Goal: Information Seeking & Learning: Check status

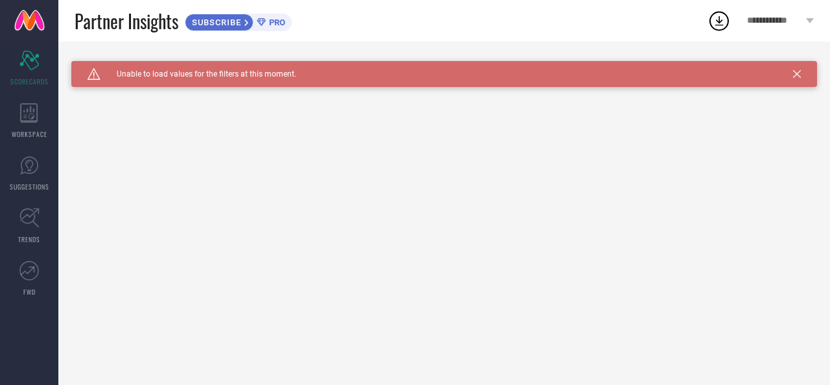
click at [278, 20] on span "PRO" at bounding box center [275, 23] width 19 height 10
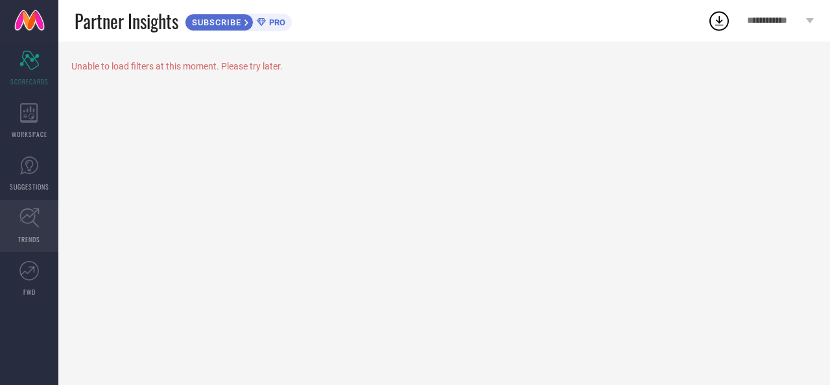
click at [23, 222] on icon at bounding box center [29, 218] width 20 height 20
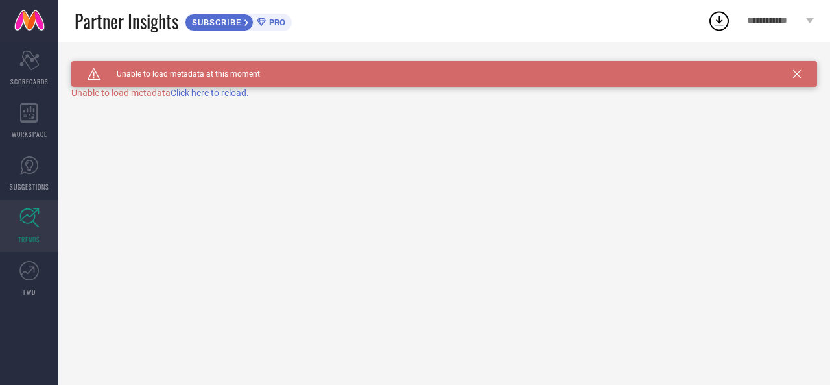
click at [221, 90] on span "Click here to reload." at bounding box center [210, 93] width 78 height 10
click at [38, 64] on icon at bounding box center [28, 60] width 19 height 19
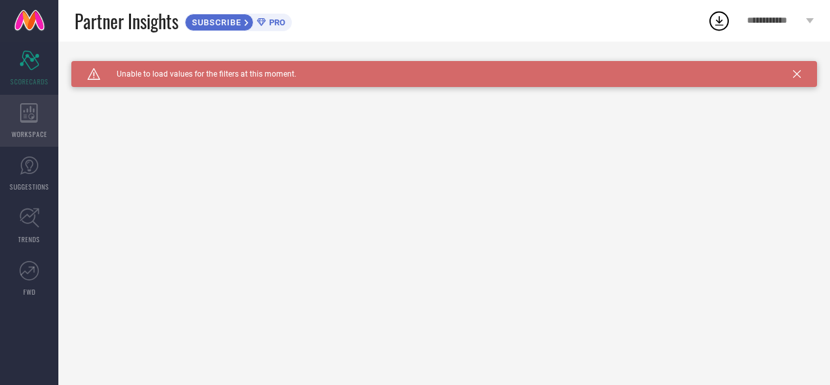
click at [28, 104] on icon at bounding box center [29, 112] width 18 height 19
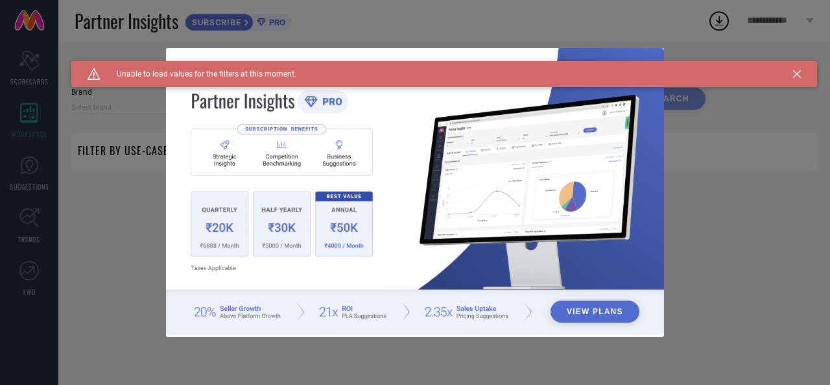
type input "1 STOP FASHION"
type input "All"
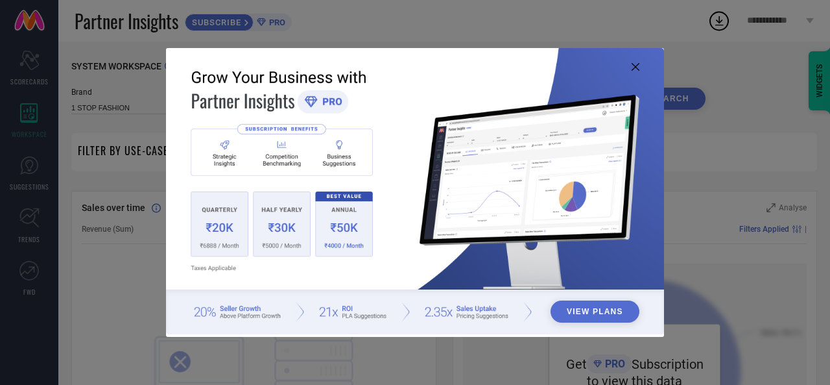
click at [657, 37] on div "View Plans" at bounding box center [415, 192] width 830 height 385
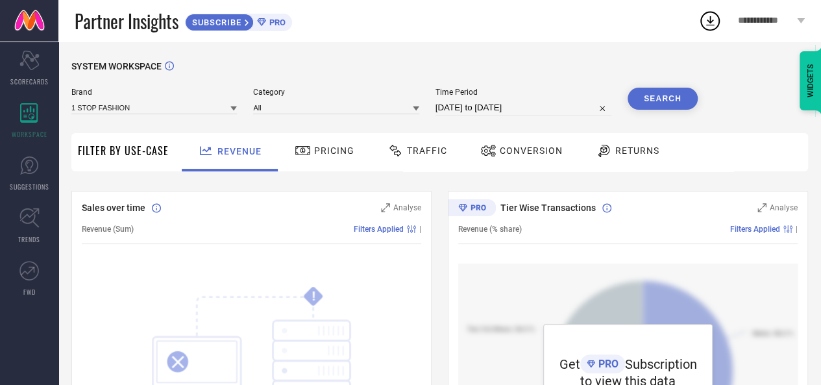
click at [270, 20] on span "PRO" at bounding box center [275, 23] width 19 height 10
click at [159, 107] on input at bounding box center [153, 108] width 165 height 14
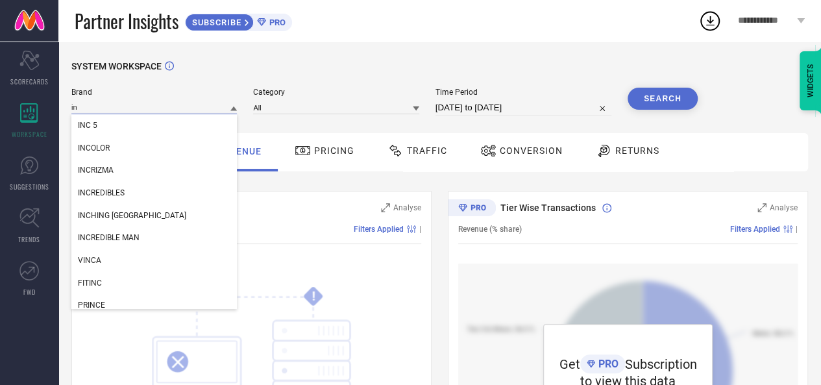
type input "i"
type input "y"
type input "g"
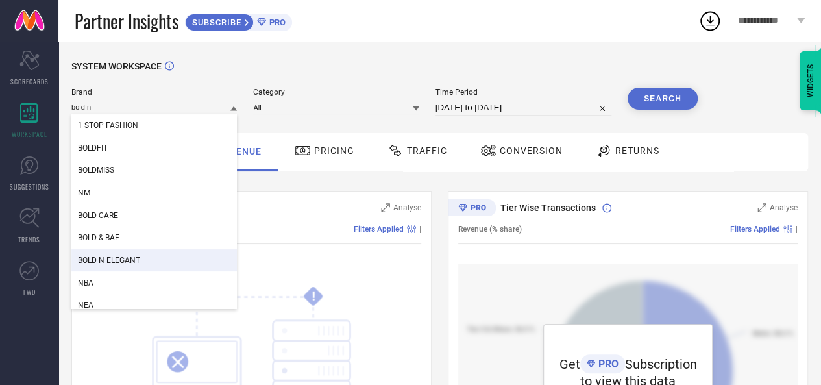
type input "bold n"
click at [134, 256] on div "BOLD N ELEGANT" at bounding box center [153, 260] width 165 height 22
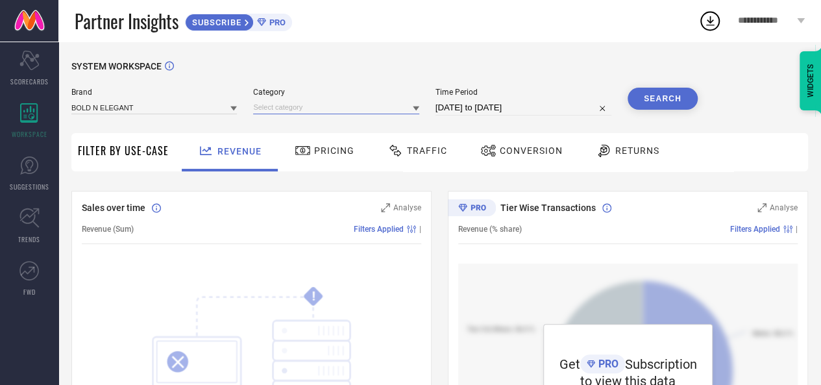
click at [349, 105] on input at bounding box center [335, 108] width 165 height 14
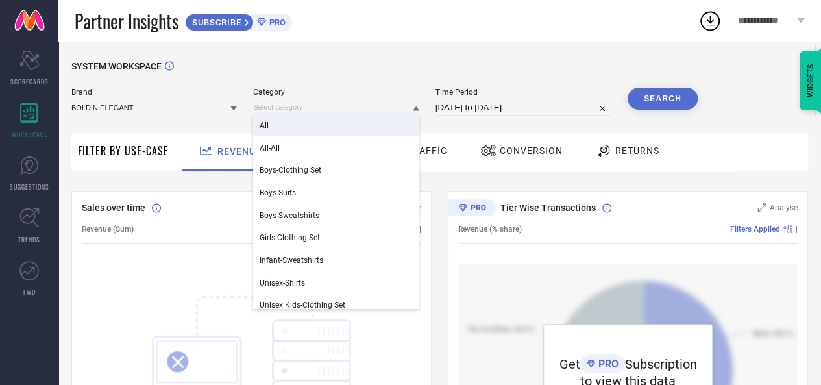
click at [279, 127] on div "All" at bounding box center [335, 125] width 165 height 22
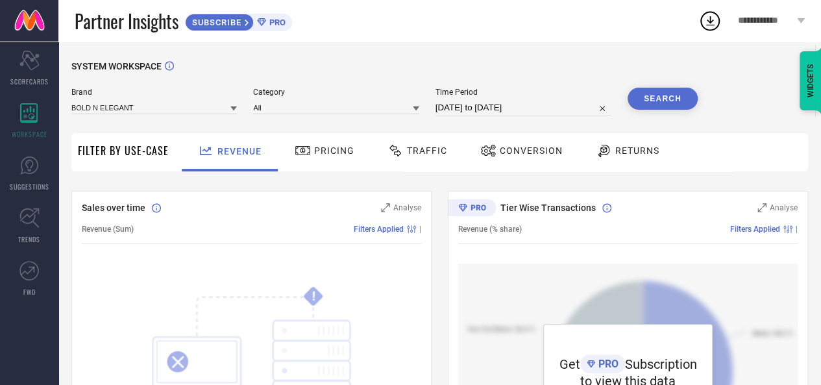
click at [658, 107] on button "Search" at bounding box center [662, 99] width 70 height 22
click at [170, 64] on icon at bounding box center [169, 66] width 9 height 10
click at [304, 148] on icon at bounding box center [302, 151] width 16 height 16
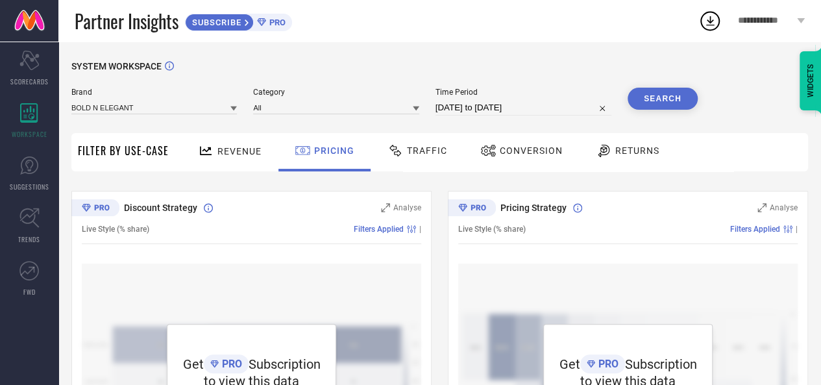
click at [429, 149] on span "Traffic" at bounding box center [427, 150] width 40 height 10
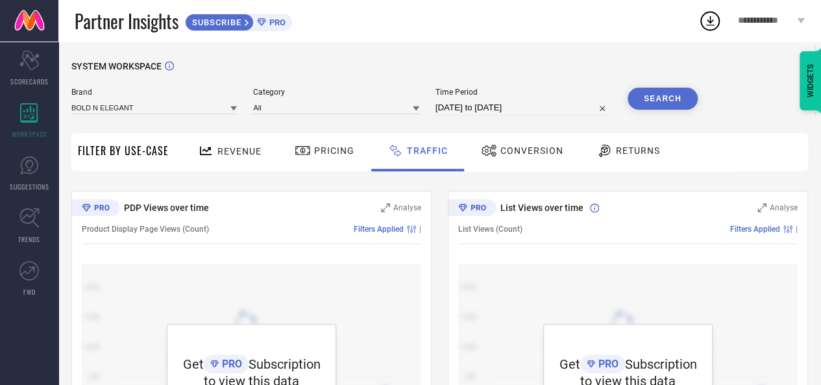
click at [522, 146] on span "Conversion" at bounding box center [531, 150] width 63 height 10
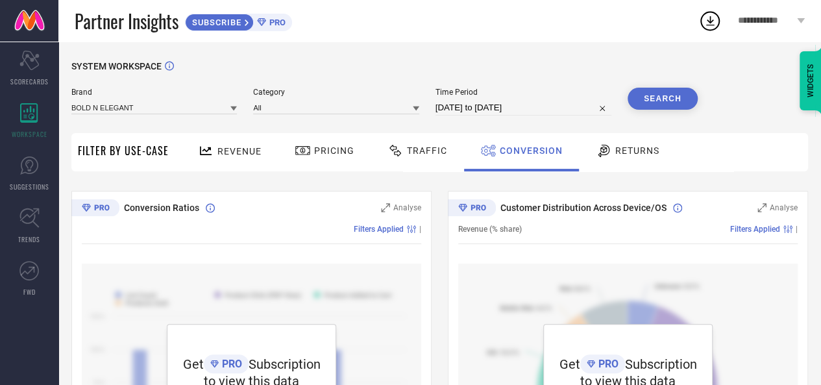
click at [602, 151] on icon at bounding box center [603, 151] width 16 height 16
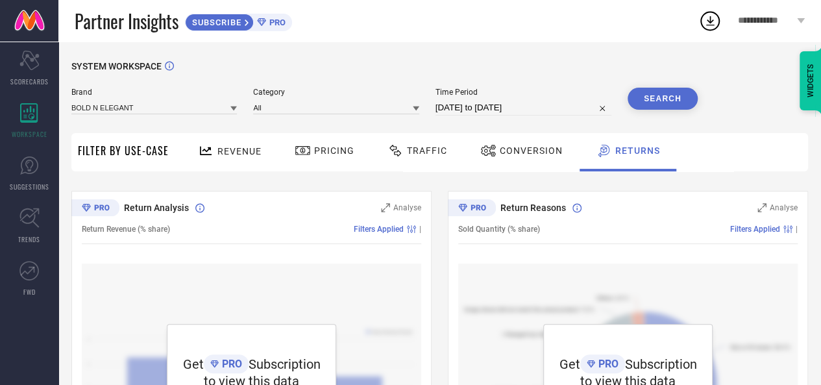
scroll to position [831, 0]
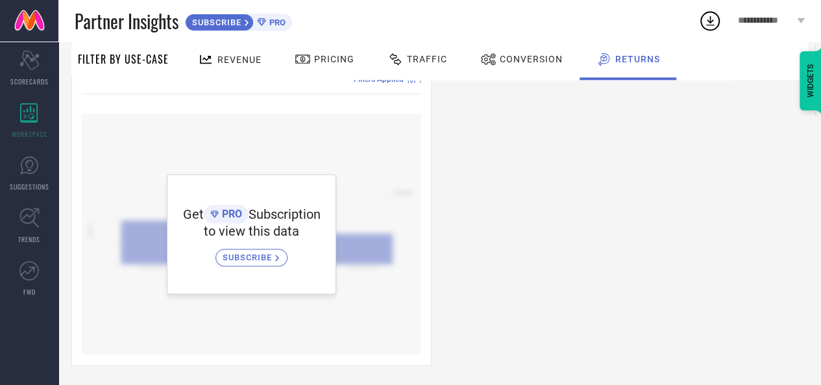
click at [248, 256] on span "SUBSCRIBE" at bounding box center [248, 257] width 53 height 10
